Goal: Book appointment/travel/reservation

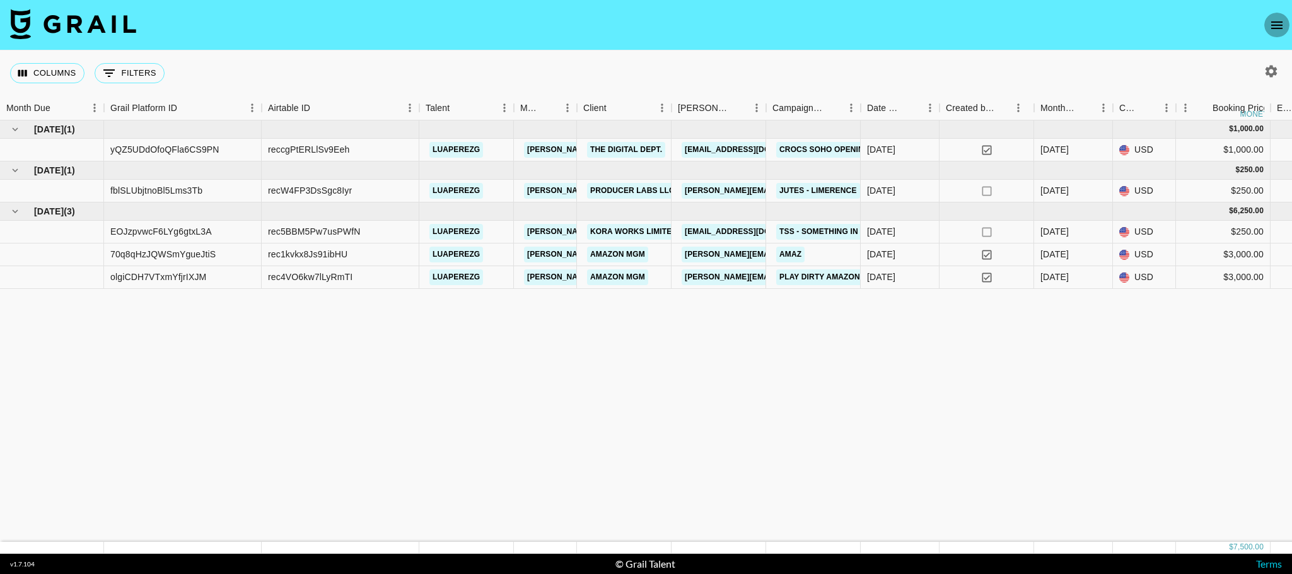
click at [1270, 29] on icon "open drawer" at bounding box center [1276, 25] width 15 height 15
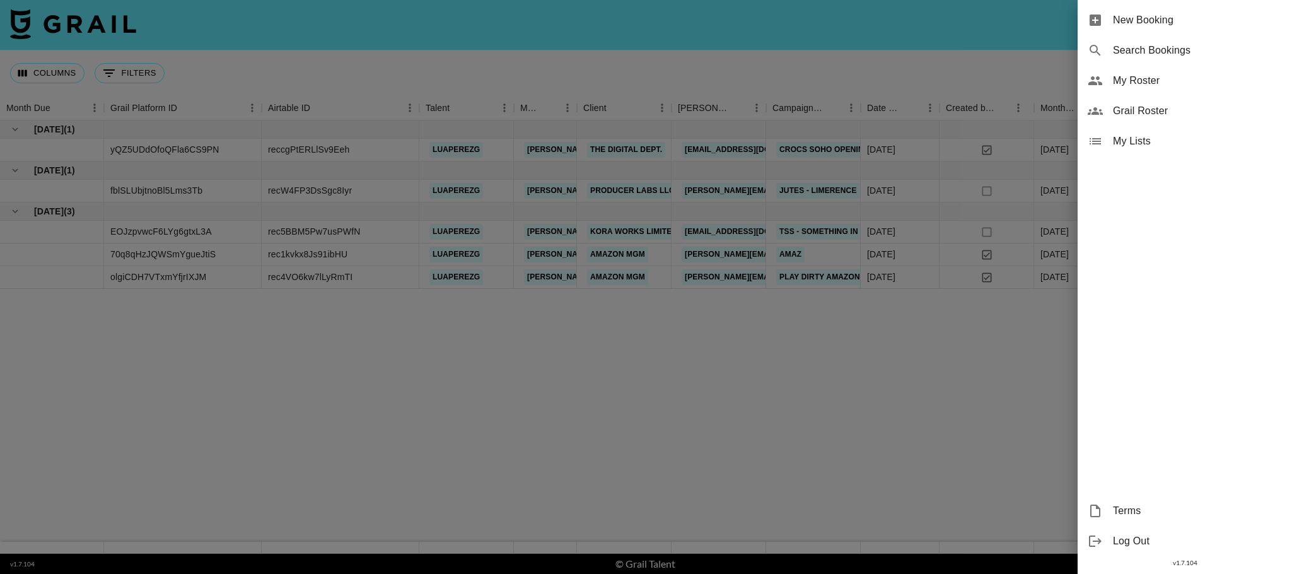
click at [1113, 13] on span "New Booking" at bounding box center [1197, 20] width 169 height 15
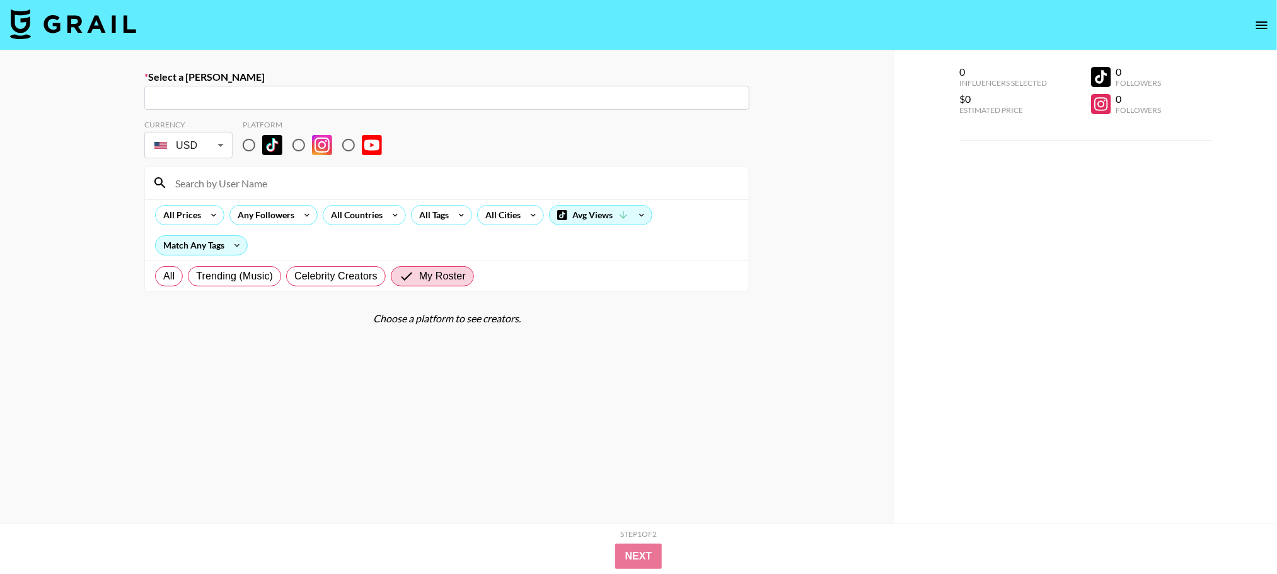
click at [252, 98] on input "text" at bounding box center [447, 98] width 590 height 14
click at [227, 95] on input "text" at bounding box center [447, 98] width 590 height 14
click at [206, 127] on li "Add New [PERSON_NAME] "[PERSON_NAME]"" at bounding box center [447, 125] width 605 height 20
type input "Add New [PERSON_NAME] "[PERSON_NAME]""
